Goal: Find contact information: Find contact information

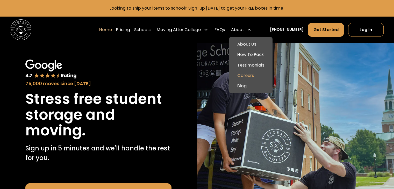
click at [254, 76] on link "Careers" at bounding box center [250, 75] width 39 height 10
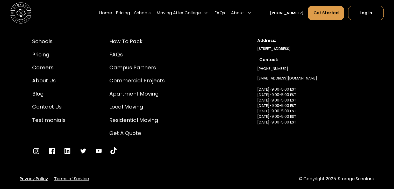
scroll to position [1175, 0]
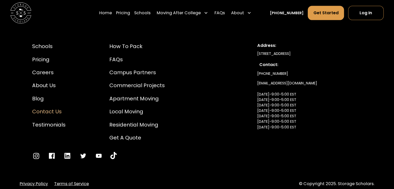
click at [53, 114] on div "Contact Us" at bounding box center [48, 112] width 33 height 8
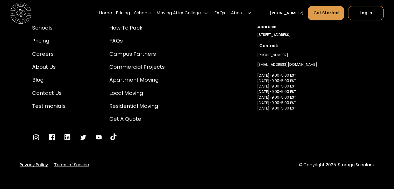
scroll to position [528, 0]
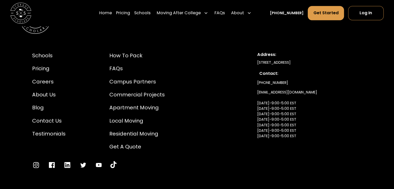
click at [309, 169] on div "Schools Pricing Careers About Us Blog Contact Us Testimonials How to Pack FAQs …" at bounding box center [197, 110] width 354 height 142
